Goal: Information Seeking & Learning: Check status

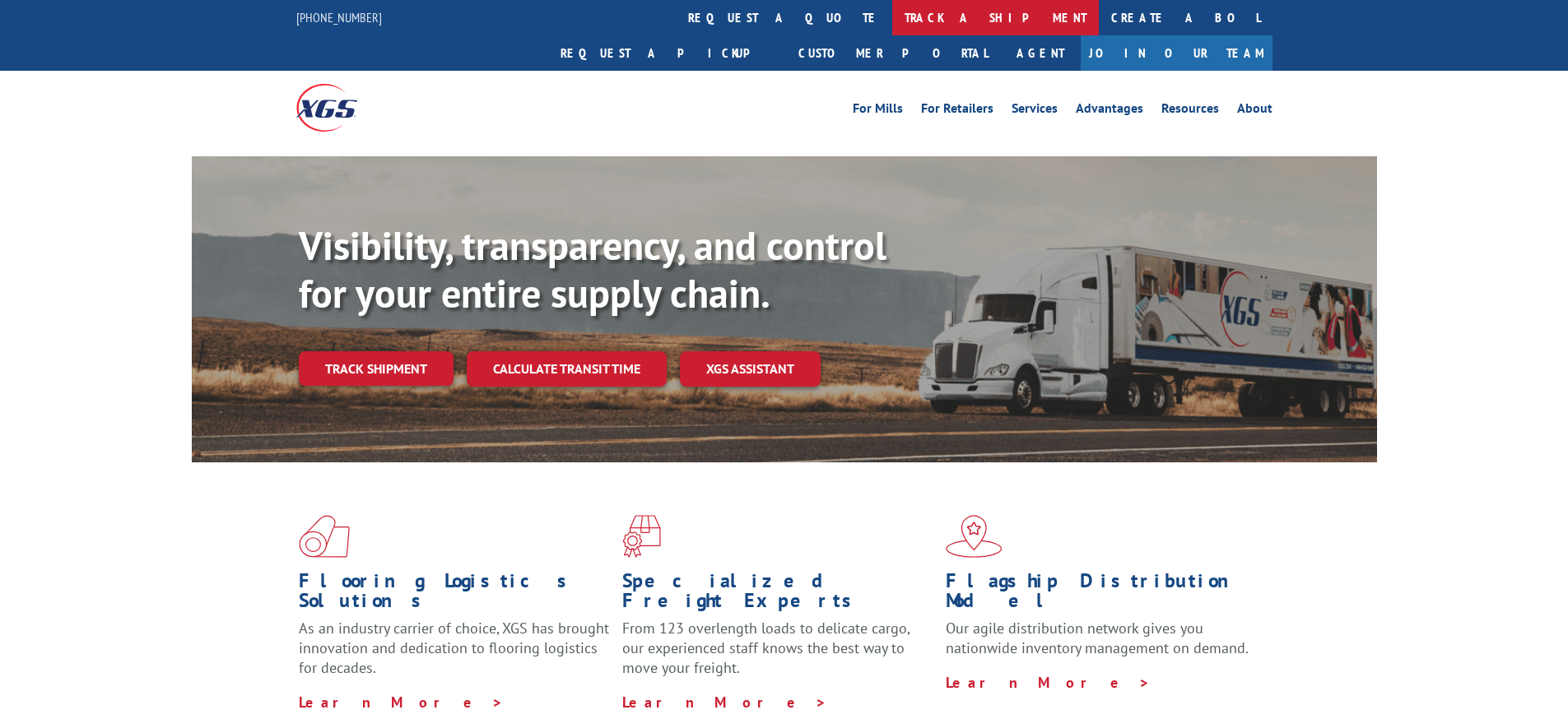
click at [892, 25] on link "track a shipment" at bounding box center [996, 17] width 207 height 36
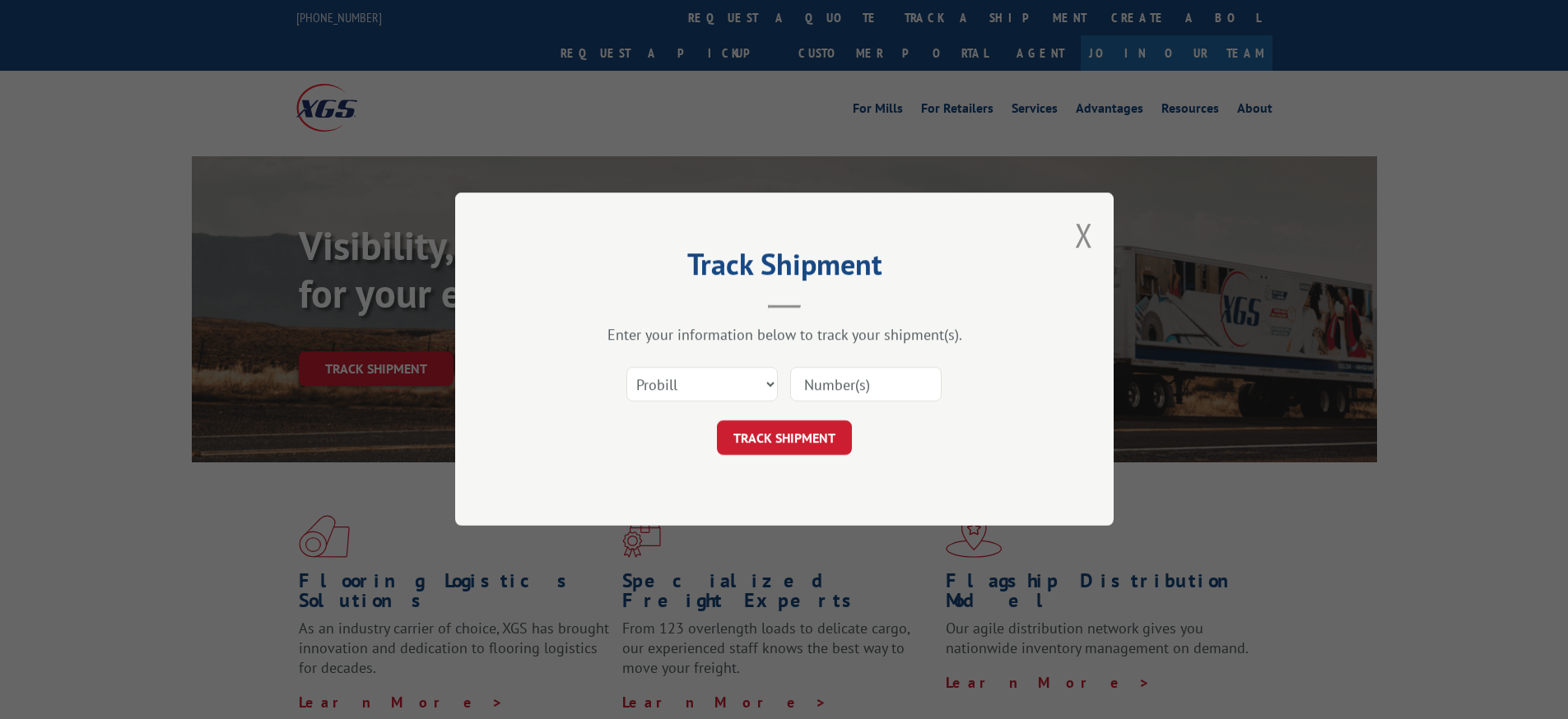
click at [816, 383] on input at bounding box center [866, 386] width 151 height 35
type input "16900858"
click at [792, 443] on button "TRACK SHIPMENT" at bounding box center [784, 439] width 135 height 35
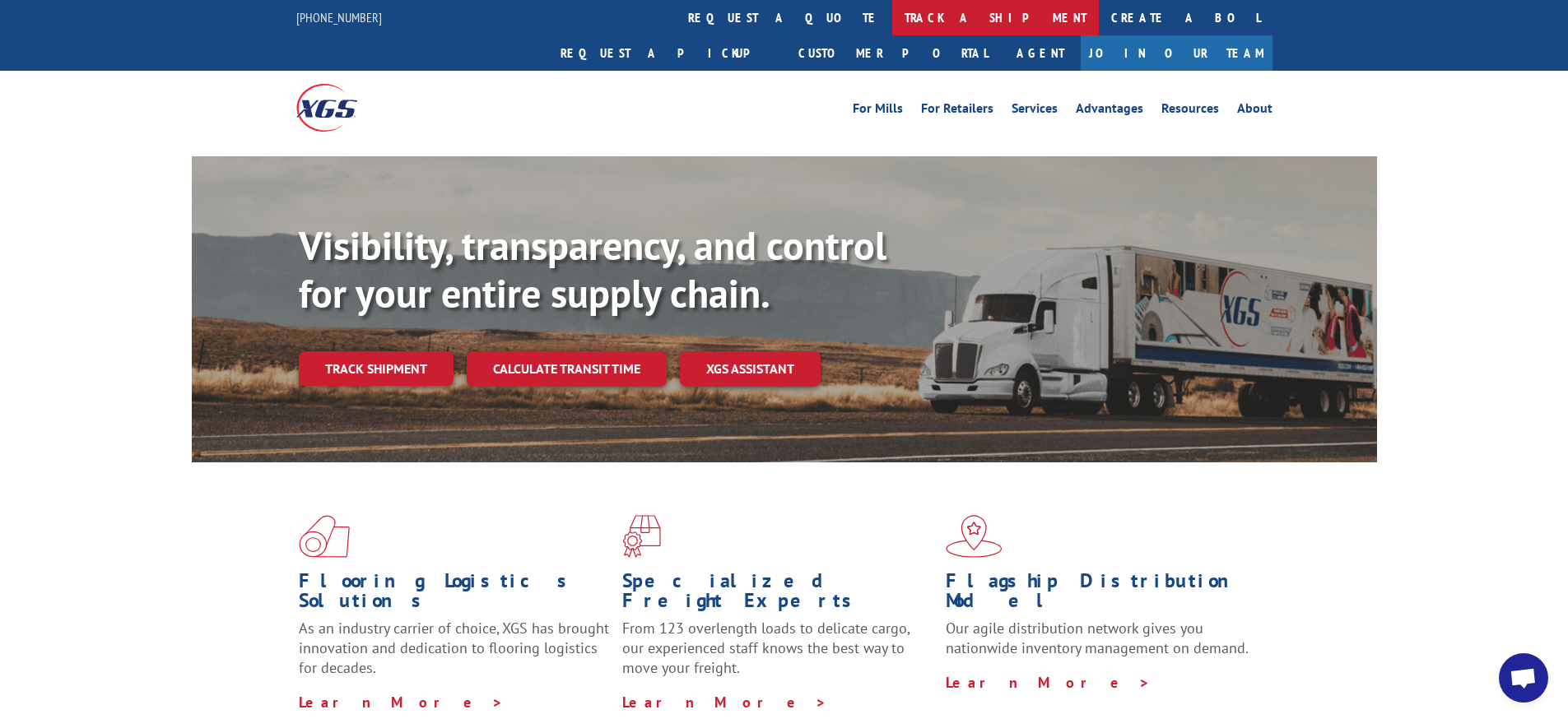
click at [892, 24] on link "track a shipment" at bounding box center [996, 17] width 207 height 36
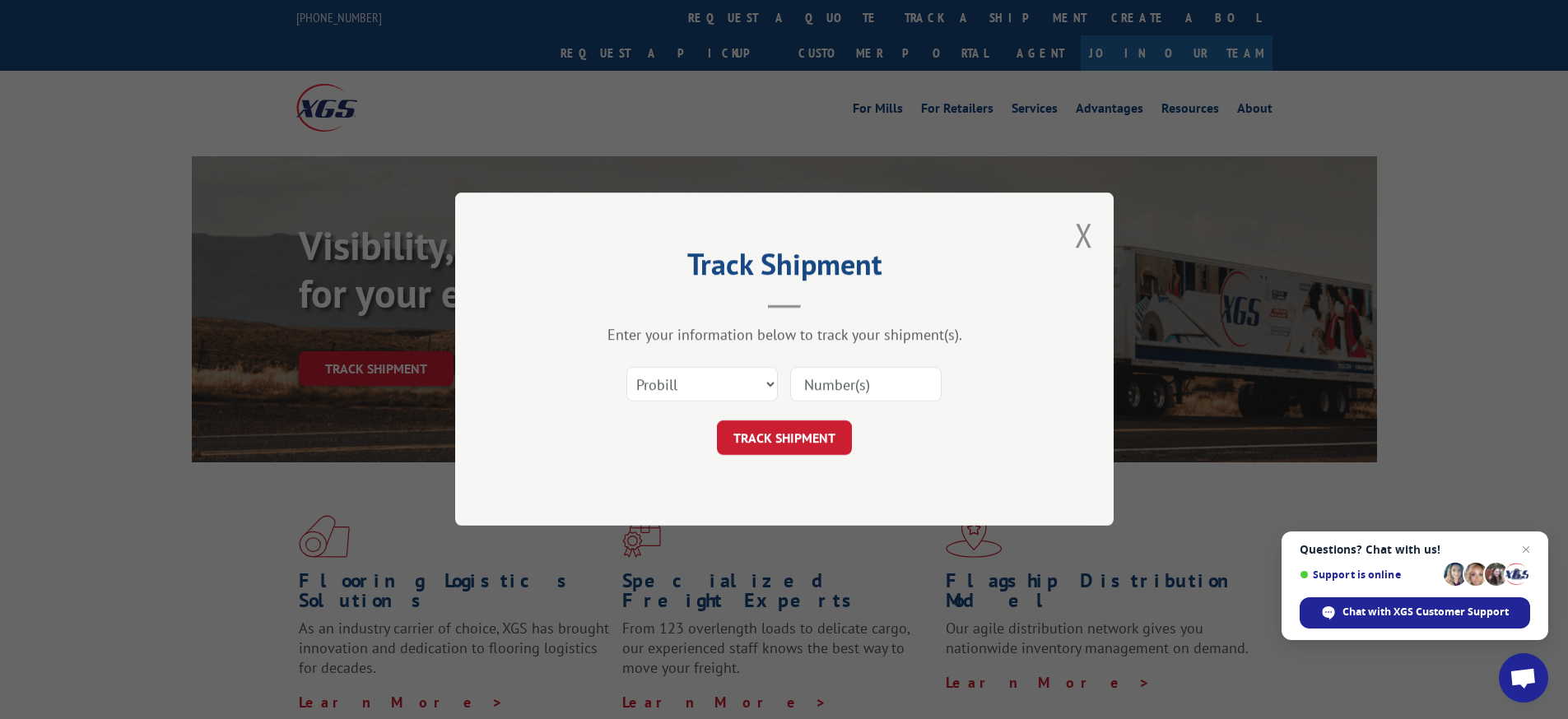
click at [833, 387] on input at bounding box center [866, 386] width 151 height 35
type input "16900858"
click at [781, 438] on button "TRACK SHIPMENT" at bounding box center [784, 439] width 135 height 35
